Goal: Task Accomplishment & Management: Manage account settings

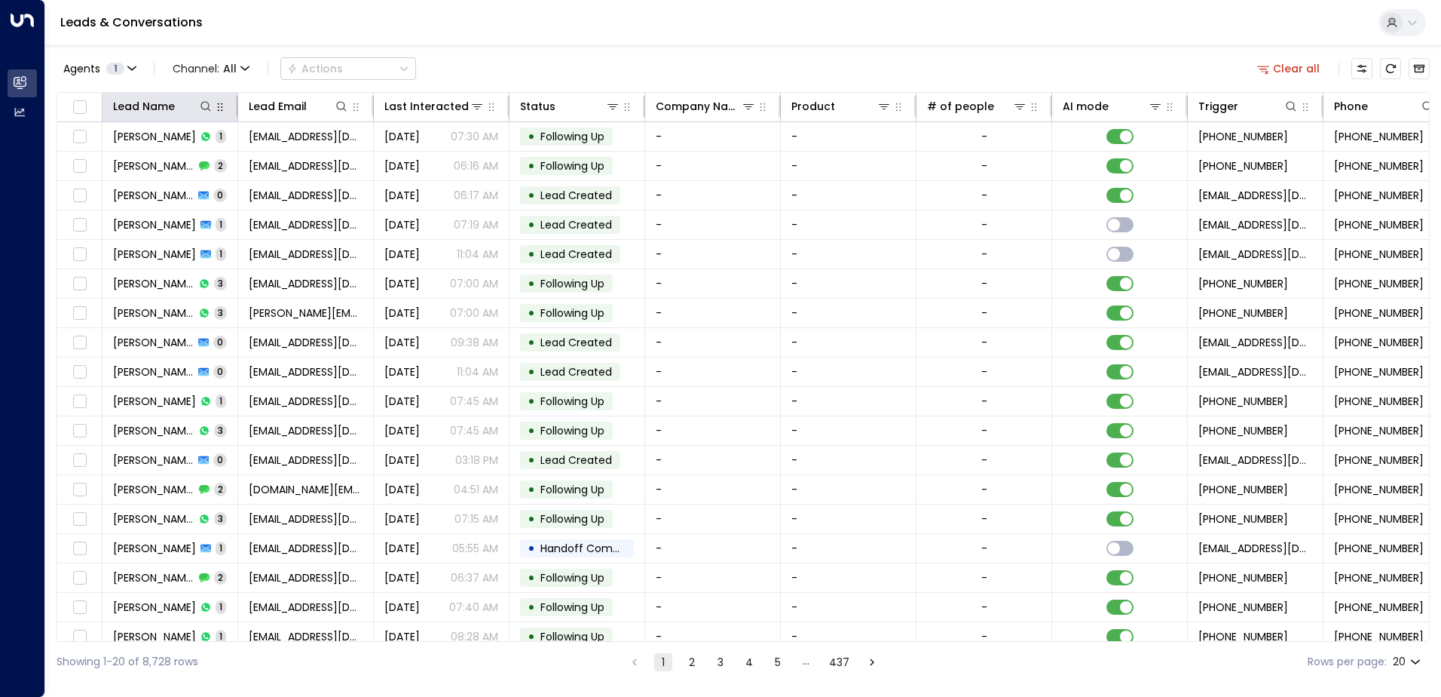
click at [215, 110] on icon "button" at bounding box center [220, 107] width 12 height 12
click at [208, 109] on icon at bounding box center [206, 106] width 12 height 12
type input "**********"
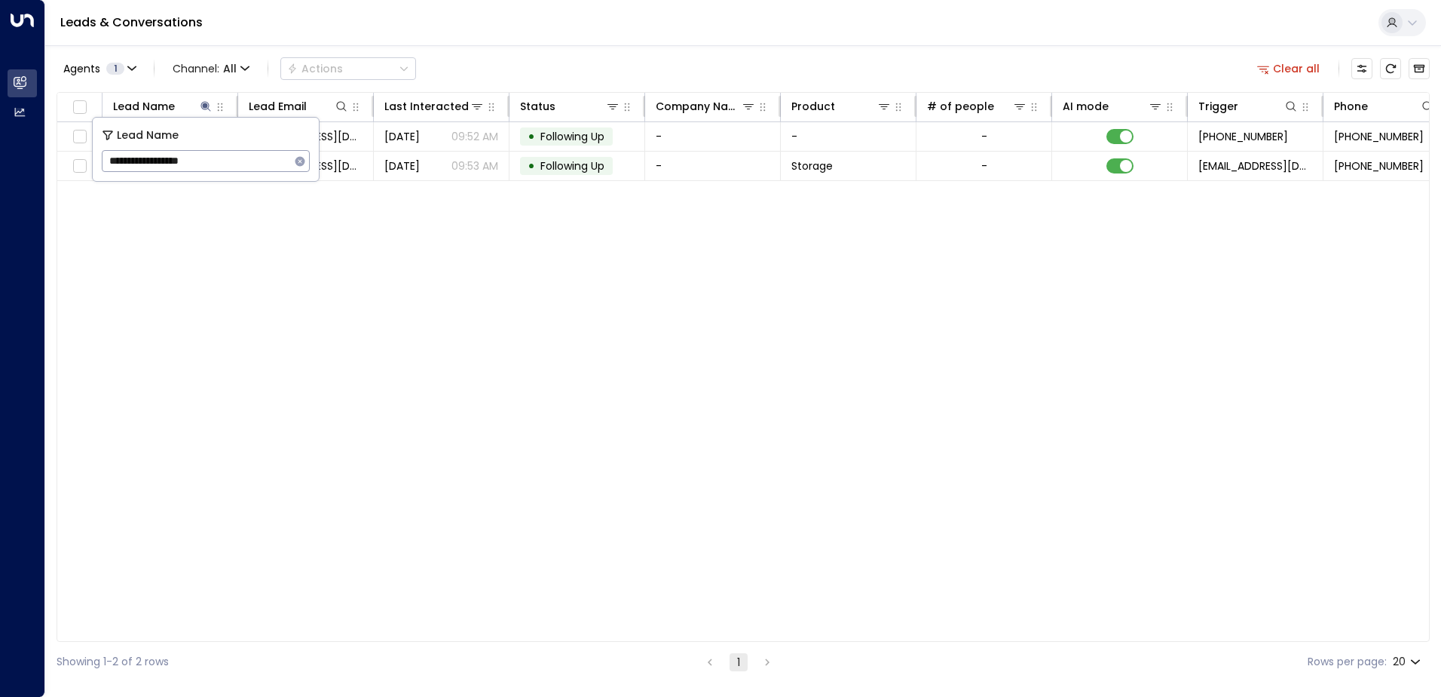
click at [474, 310] on div "Lead Name Lead Email Last Interacted Status Company Name Product # of people AI…" at bounding box center [743, 367] width 1373 height 550
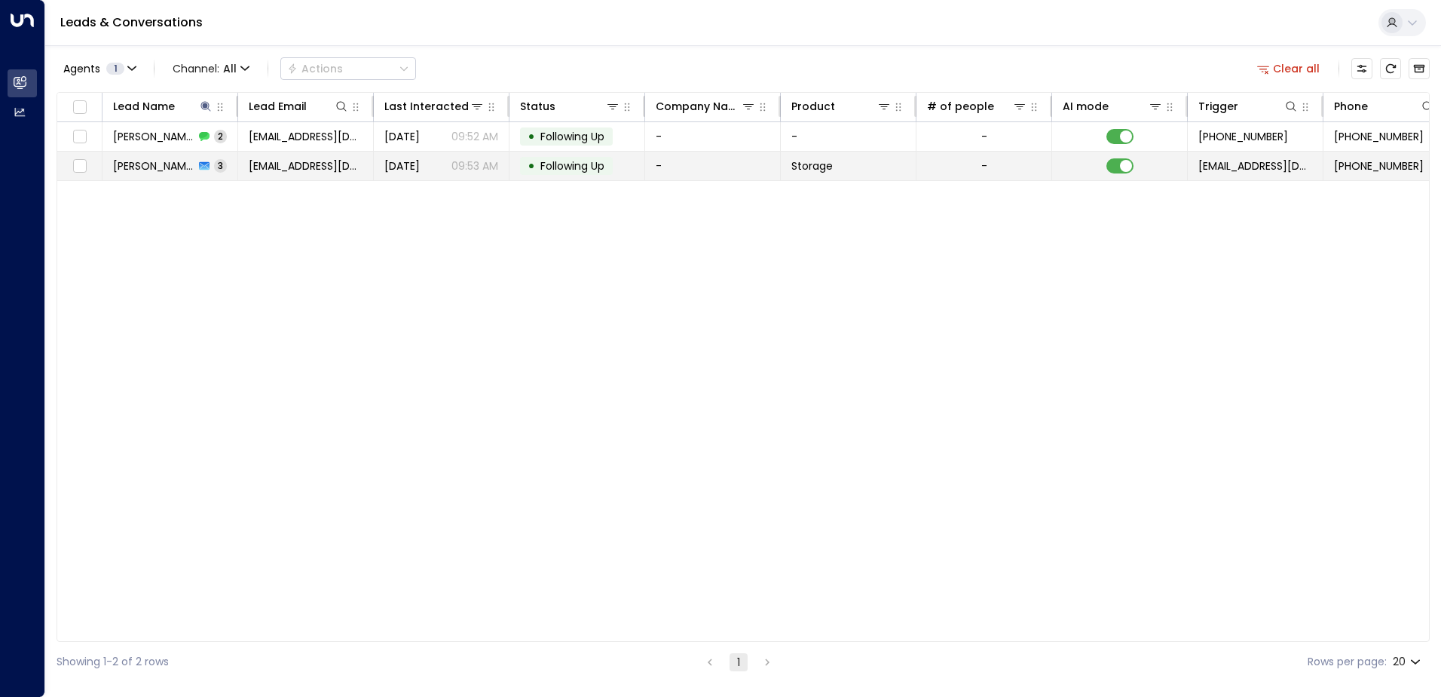
click at [504, 176] on td "[DATE] 09:53 AM" at bounding box center [442, 166] width 136 height 29
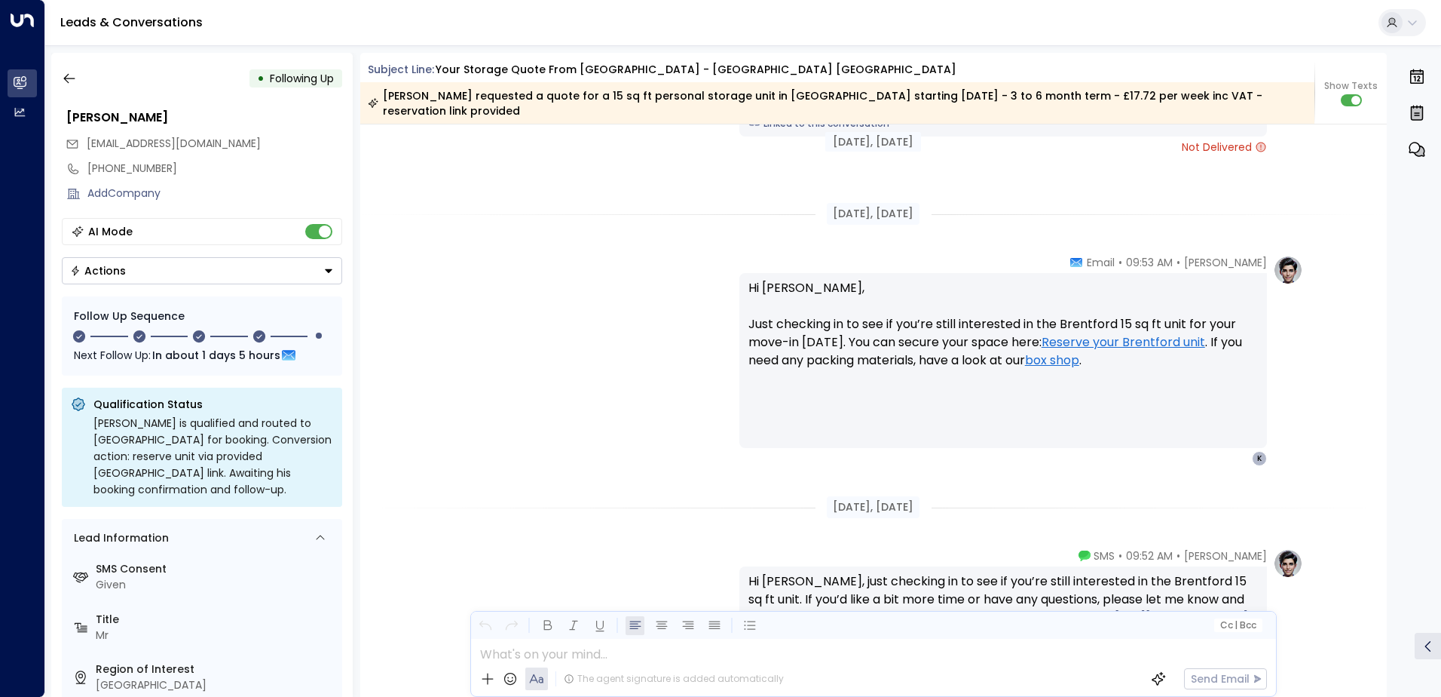
scroll to position [1943, 0]
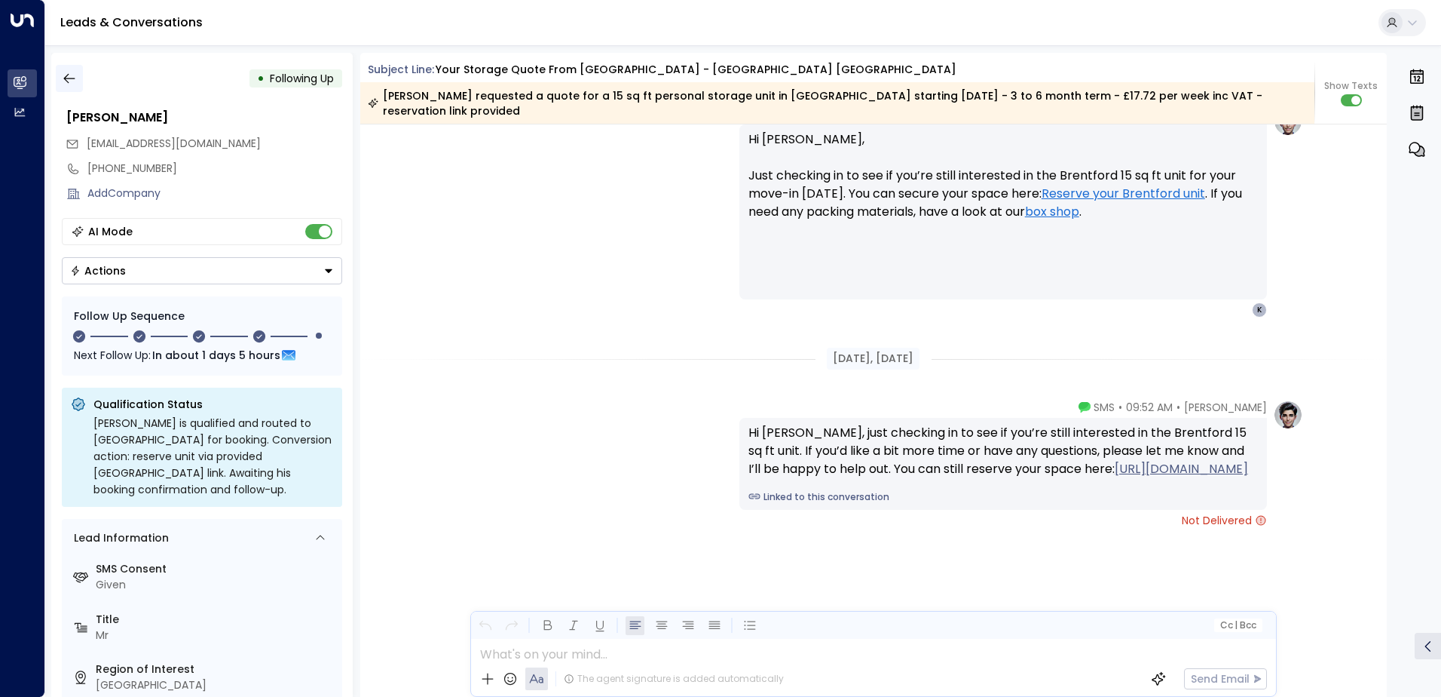
click at [75, 84] on icon "button" at bounding box center [69, 78] width 15 height 15
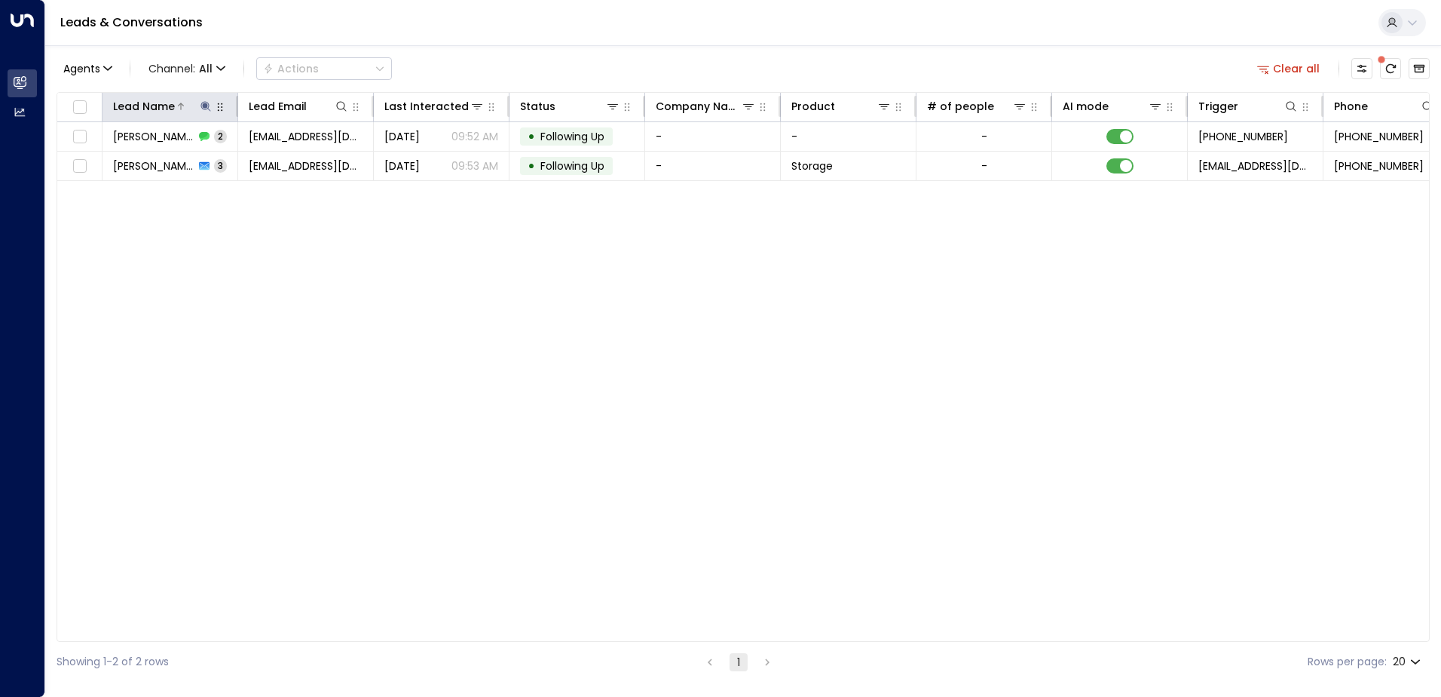
click at [204, 107] on icon at bounding box center [206, 106] width 10 height 10
click at [299, 161] on icon "button" at bounding box center [300, 161] width 12 height 12
click at [299, 161] on input "text" at bounding box center [206, 161] width 208 height 28
paste input "**********"
type input "**********"
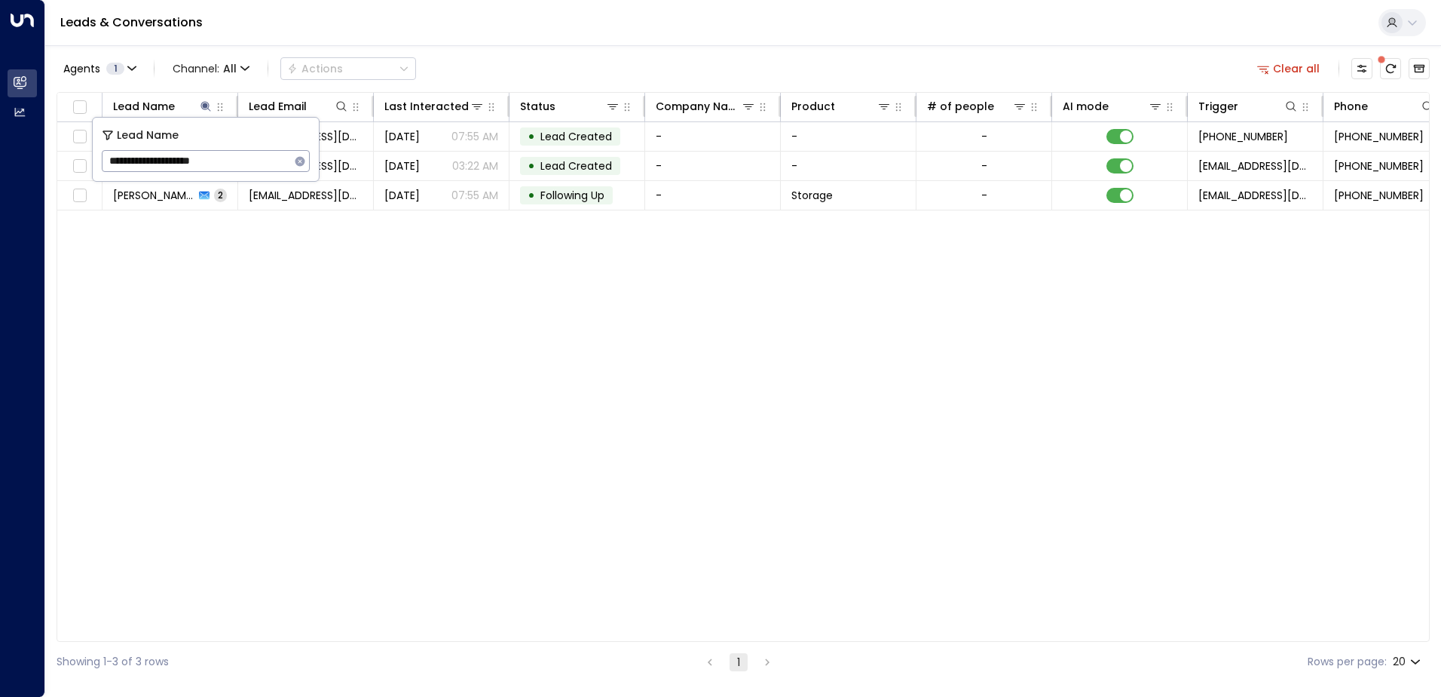
click at [422, 357] on div "Lead Name Lead Email Last Interacted Status Company Name Product # of people AI…" at bounding box center [743, 367] width 1373 height 550
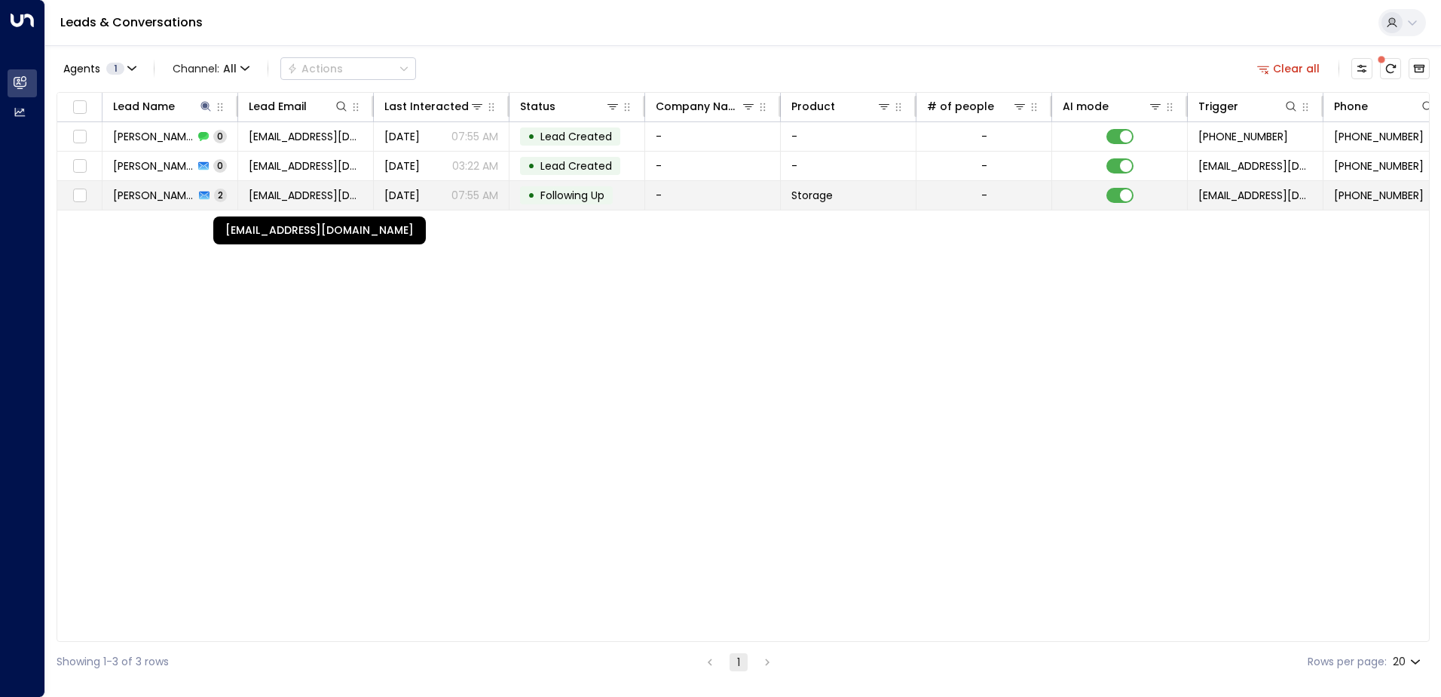
click at [272, 196] on span "[EMAIL_ADDRESS][DOMAIN_NAME]" at bounding box center [306, 195] width 114 height 15
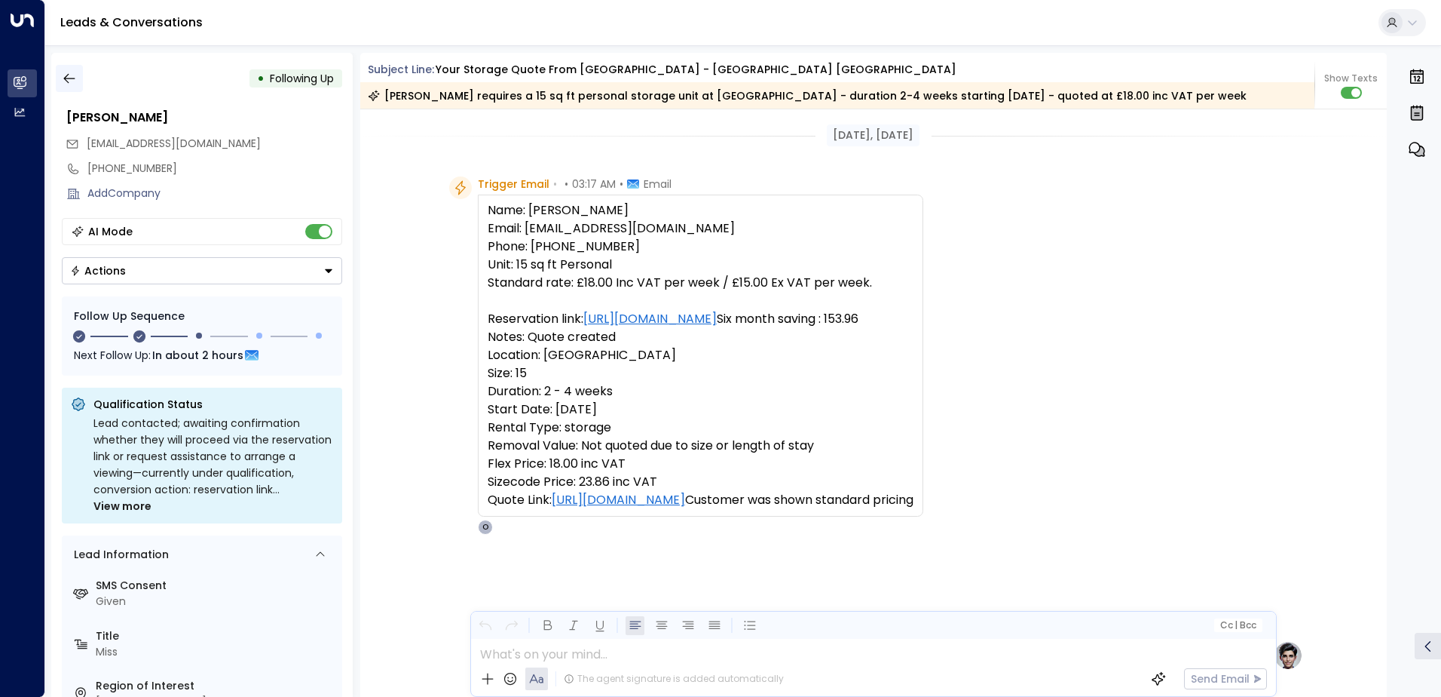
drag, startPoint x: 83, startPoint y: 81, endPoint x: 75, endPoint y: 80, distance: 8.3
click at [82, 81] on div "• Following Up" at bounding box center [202, 78] width 280 height 27
click at [75, 80] on icon "button" at bounding box center [69, 78] width 15 height 15
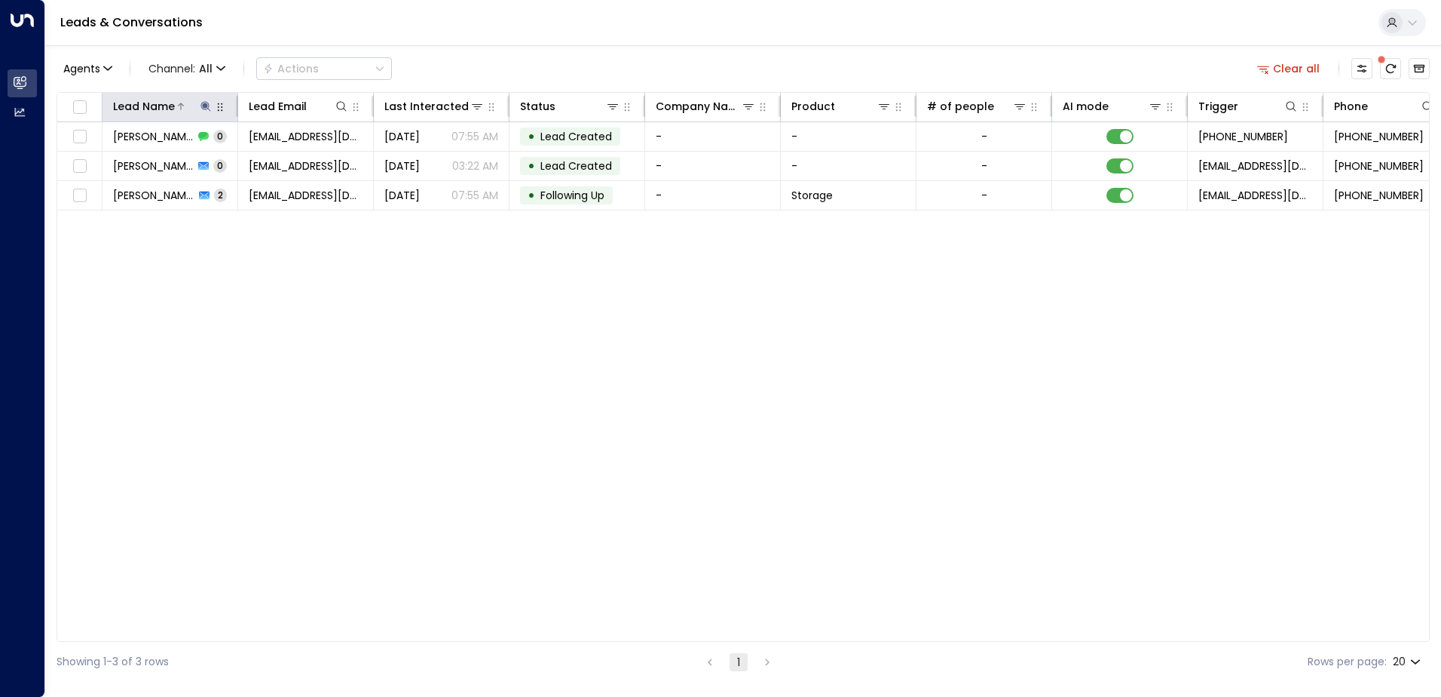
click at [209, 106] on icon at bounding box center [206, 106] width 10 height 10
click at [299, 161] on icon "button" at bounding box center [300, 161] width 12 height 12
click at [237, 165] on input "text" at bounding box center [206, 161] width 208 height 28
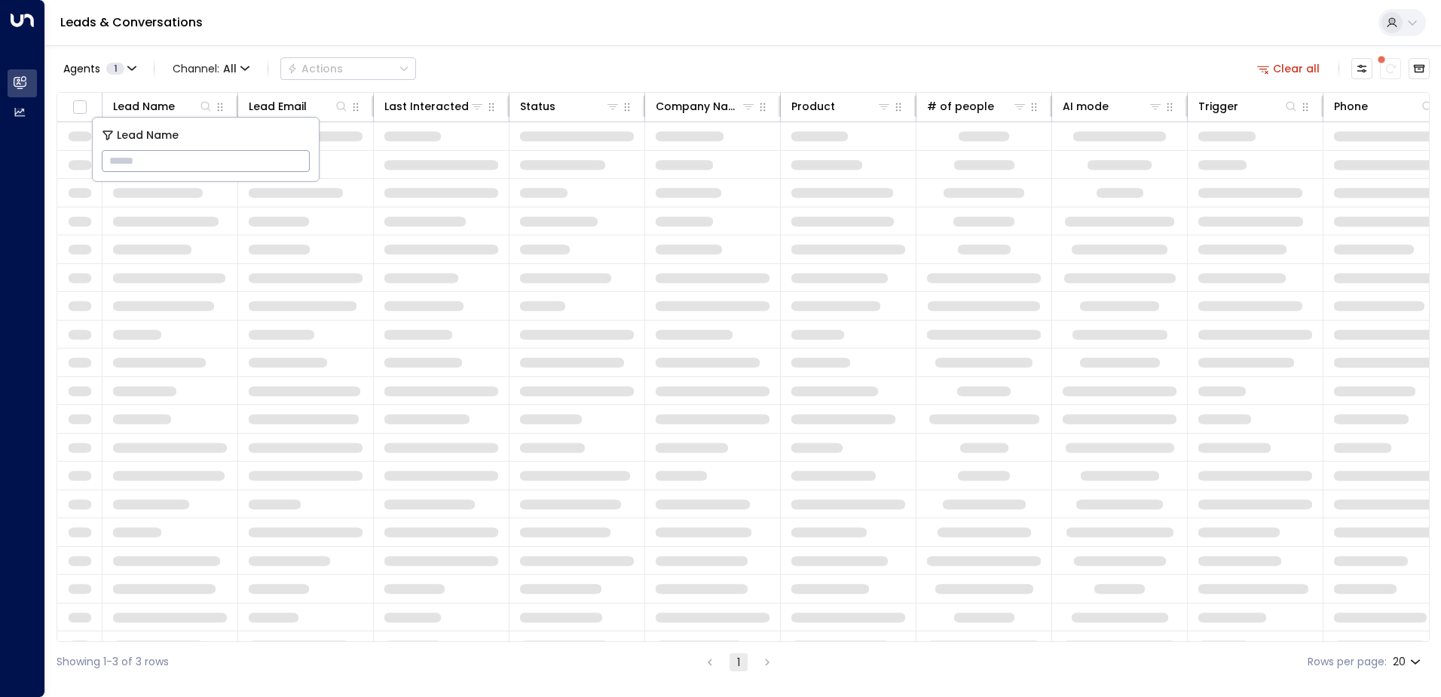
type input "**********"
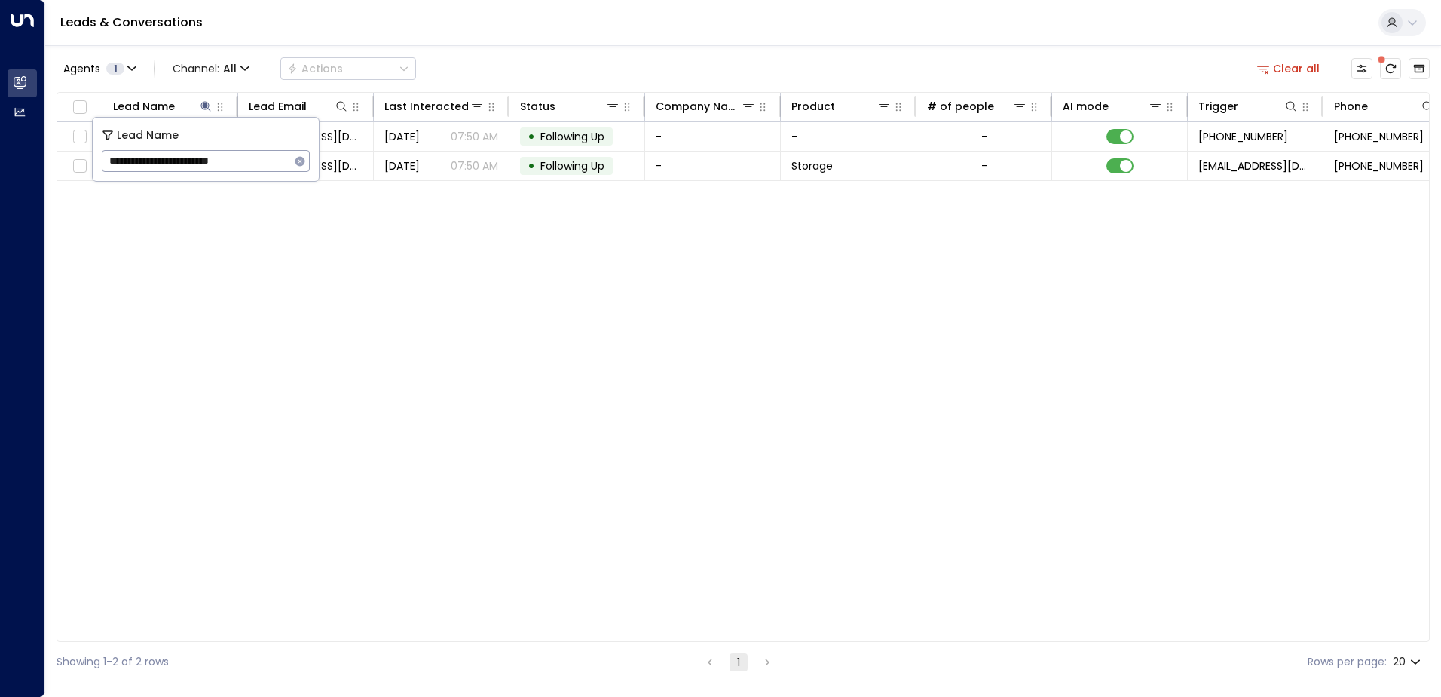
click at [320, 286] on div "Lead Name Lead Email Last Interacted Status Company Name Product # of people AI…" at bounding box center [743, 367] width 1373 height 550
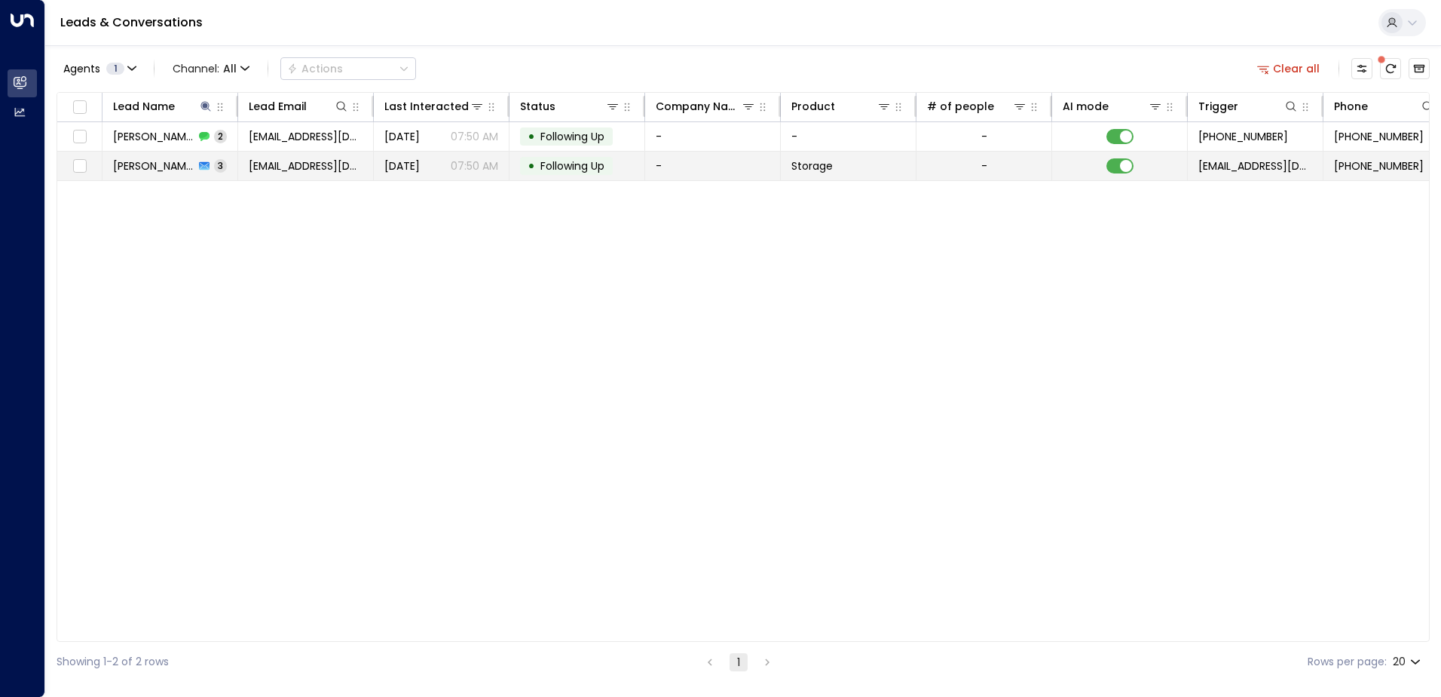
click at [373, 177] on td "[EMAIL_ADDRESS][DOMAIN_NAME]" at bounding box center [306, 166] width 136 height 29
